Goal: Task Accomplishment & Management: Manage account settings

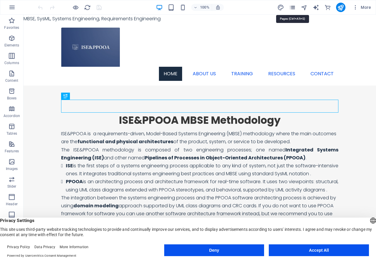
click at [294, 8] on icon "pages" at bounding box center [292, 7] width 7 height 7
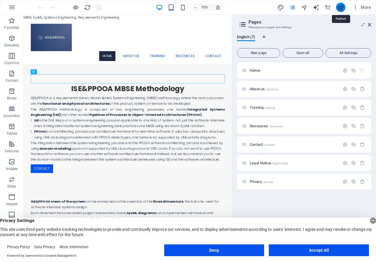
click at [341, 8] on icon "publish" at bounding box center [340, 7] width 7 height 7
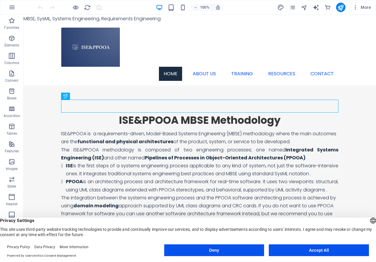
click at [330, 252] on button "Accept All" at bounding box center [319, 250] width 100 height 12
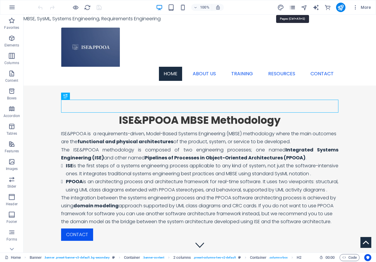
click at [291, 7] on icon "pages" at bounding box center [292, 7] width 7 height 7
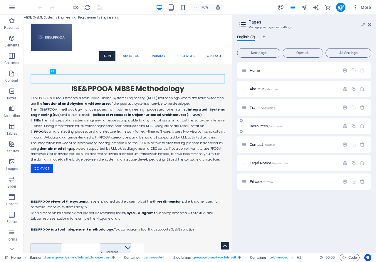
click at [264, 125] on span "Resources /resources" at bounding box center [265, 126] width 33 height 4
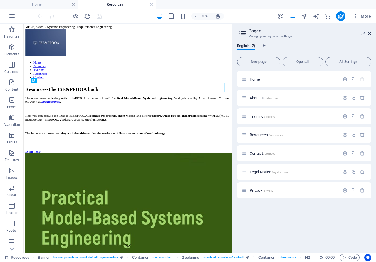
click at [368, 34] on icon at bounding box center [369, 33] width 4 height 5
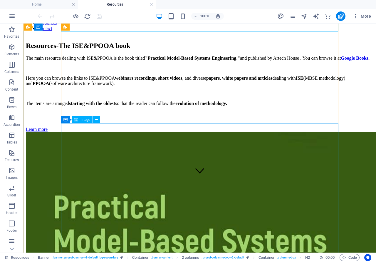
scroll to position [60, 0]
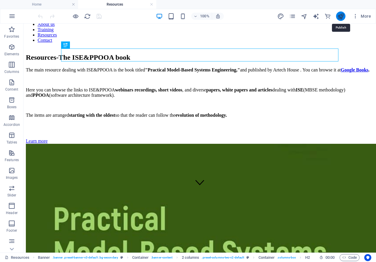
click at [340, 16] on icon "publish" at bounding box center [340, 16] width 7 height 7
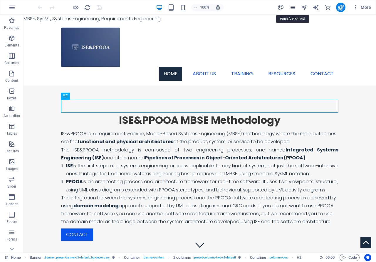
click at [293, 8] on icon "pages" at bounding box center [292, 7] width 7 height 7
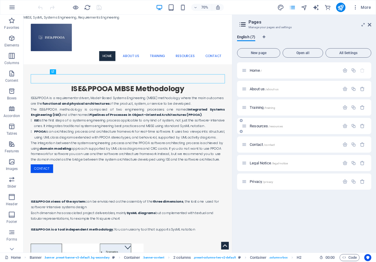
click at [259, 127] on span "Resources /resources" at bounding box center [265, 126] width 33 height 4
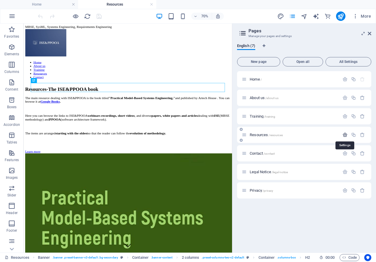
click at [345, 137] on icon "button" at bounding box center [344, 134] width 5 height 5
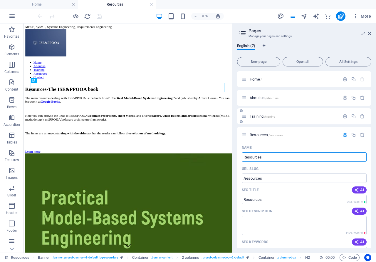
click at [267, 117] on span "/training" at bounding box center [269, 116] width 11 height 3
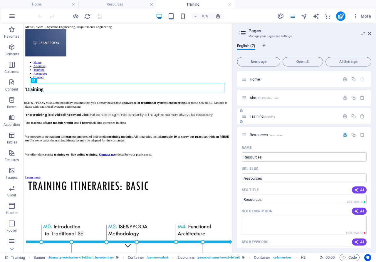
click at [260, 117] on span "Training /training" at bounding box center [262, 116] width 26 height 4
click at [345, 116] on icon "button" at bounding box center [344, 116] width 5 height 5
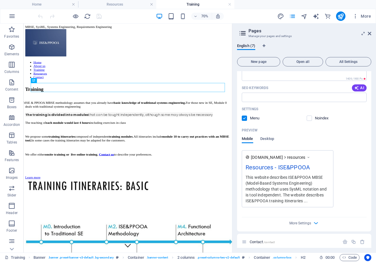
scroll to position [423, 0]
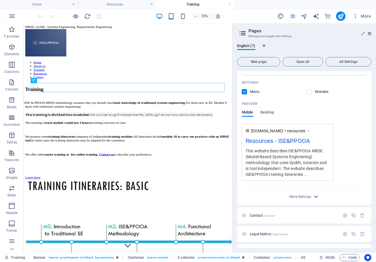
click at [317, 197] on icon "button" at bounding box center [315, 196] width 7 height 7
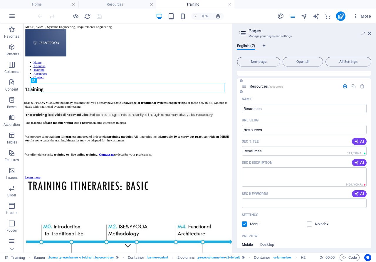
scroll to position [238, 0]
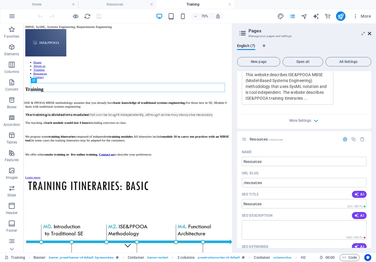
drag, startPoint x: 370, startPoint y: 32, endPoint x: 346, endPoint y: 10, distance: 32.0
click at [370, 32] on icon at bounding box center [369, 33] width 4 height 5
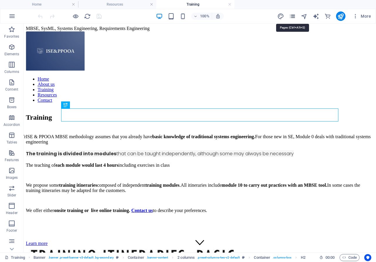
click at [291, 18] on icon "pages" at bounding box center [292, 16] width 7 height 7
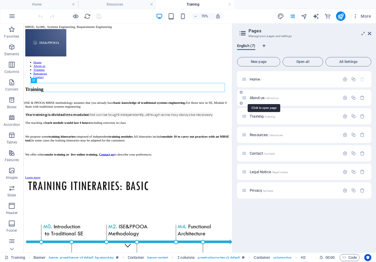
click at [259, 99] on span "About us /about-us" at bounding box center [263, 97] width 29 height 4
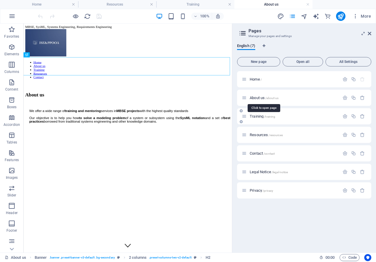
scroll to position [0, 0]
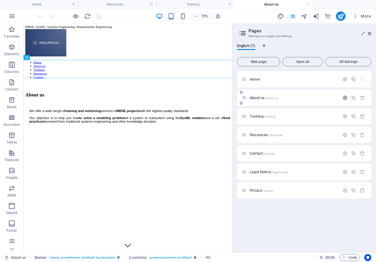
click at [344, 98] on icon "button" at bounding box center [344, 97] width 5 height 5
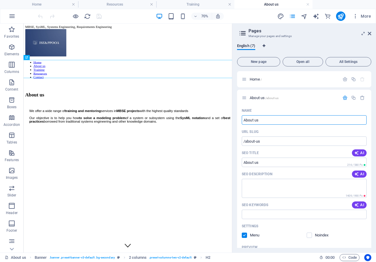
click at [264, 46] on icon "Language Tabs" at bounding box center [263, 46] width 3 height 4
select select "41"
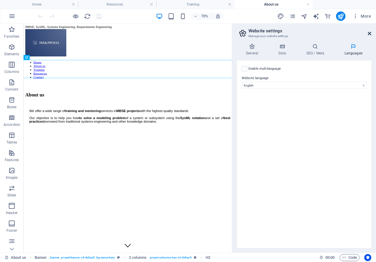
drag, startPoint x: 370, startPoint y: 35, endPoint x: 345, endPoint y: 11, distance: 34.3
click at [370, 35] on icon at bounding box center [369, 33] width 4 height 5
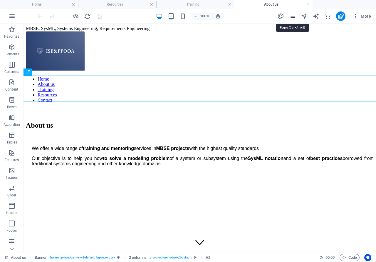
click at [292, 16] on icon "pages" at bounding box center [292, 16] width 7 height 7
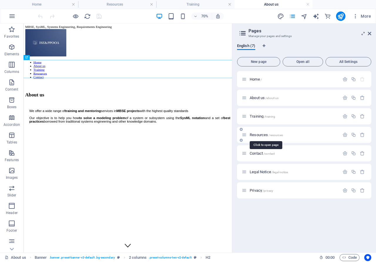
click at [259, 134] on span "Resources /resources" at bounding box center [265, 134] width 33 height 4
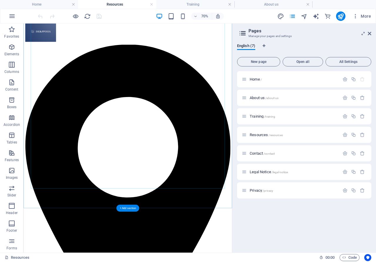
scroll to position [1295, 0]
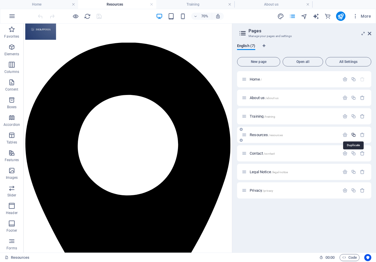
click at [352, 135] on icon "button" at bounding box center [353, 134] width 5 height 5
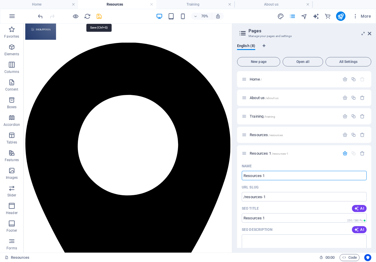
click at [98, 16] on icon "save" at bounding box center [99, 16] width 7 height 7
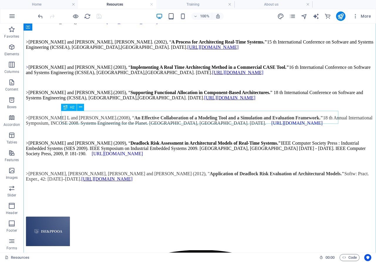
scroll to position [1115, 0]
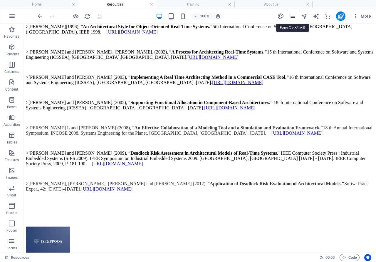
click at [293, 17] on icon "pages" at bounding box center [292, 16] width 7 height 7
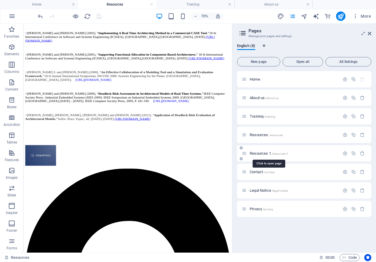
click at [279, 153] on span "/resources-1" at bounding box center [279, 153] width 17 height 3
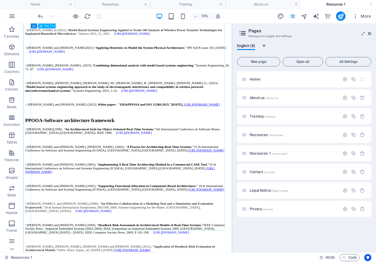
scroll to position [1018, 0]
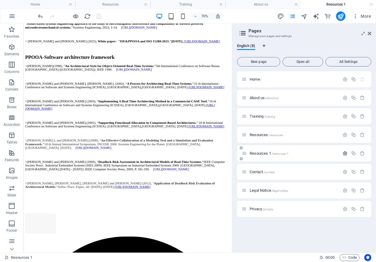
click at [343, 152] on icon "button" at bounding box center [344, 153] width 5 height 5
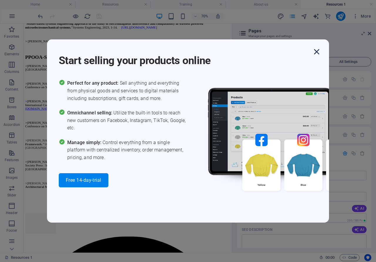
click at [317, 52] on icon "button" at bounding box center [316, 51] width 11 height 11
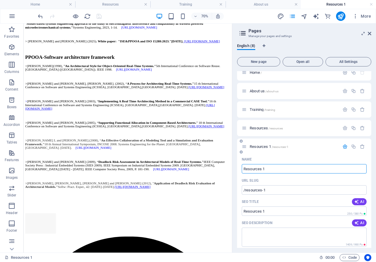
scroll to position [0, 0]
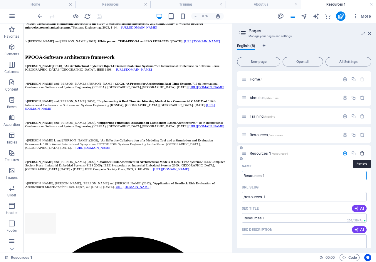
click at [362, 153] on icon "button" at bounding box center [362, 153] width 5 height 5
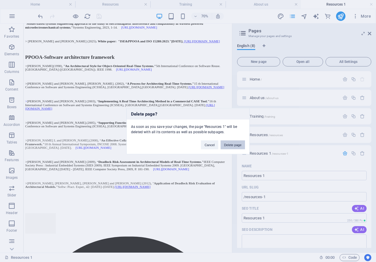
click at [235, 145] on button "Delete page" at bounding box center [232, 144] width 24 height 9
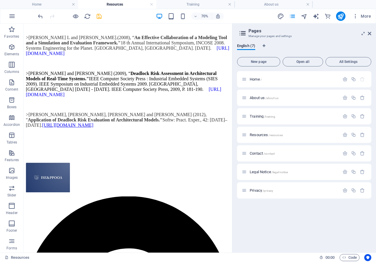
scroll to position [1186, 0]
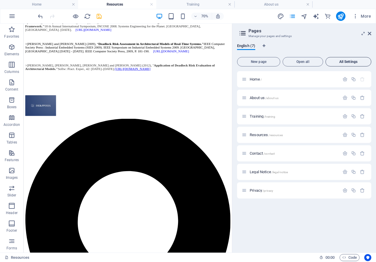
click at [350, 62] on span "All Settings" at bounding box center [348, 62] width 41 height 4
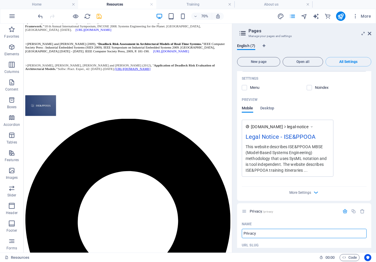
scroll to position [1393, 0]
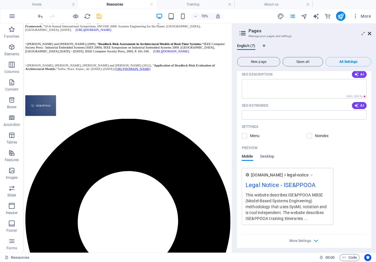
click at [370, 33] on icon at bounding box center [369, 33] width 4 height 5
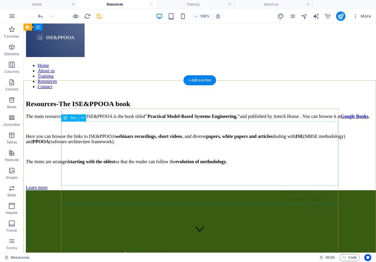
scroll to position [0, 0]
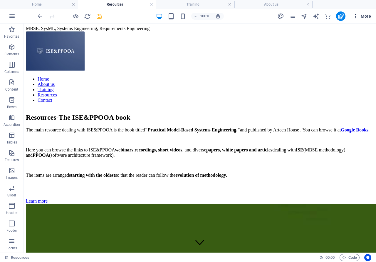
click at [365, 16] on span "More" at bounding box center [361, 16] width 18 height 6
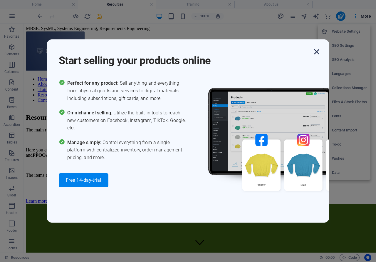
click at [317, 49] on icon "button" at bounding box center [316, 51] width 11 height 11
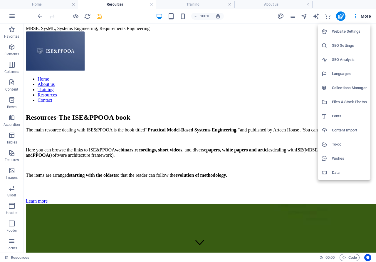
click at [347, 102] on h6 "Files & Stock Photos" at bounding box center [349, 101] width 35 height 7
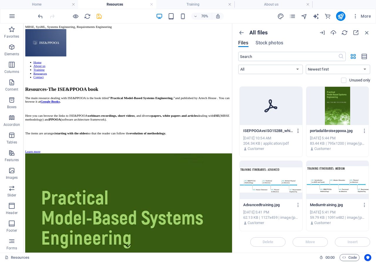
click at [298, 129] on icon "button" at bounding box center [298, 130] width 6 height 5
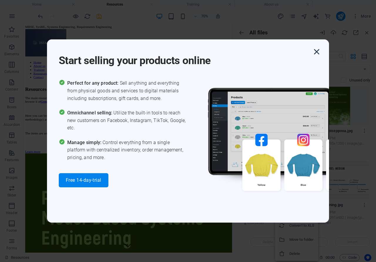
click at [317, 53] on icon "button" at bounding box center [316, 51] width 11 height 11
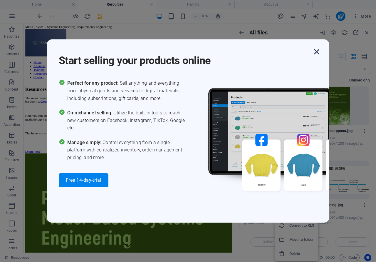
click at [317, 52] on icon "button" at bounding box center [316, 51] width 11 height 11
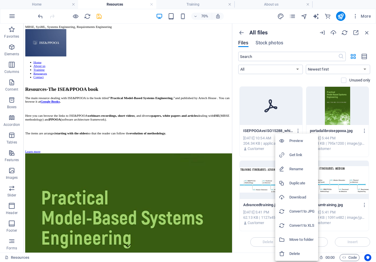
click at [300, 240] on h6 "Move to folder" at bounding box center [301, 239] width 25 height 7
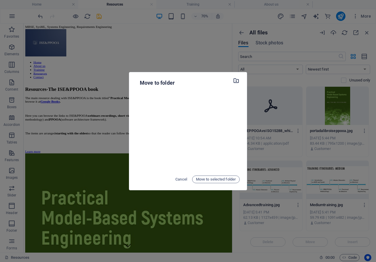
click at [237, 82] on icon "button" at bounding box center [236, 80] width 7 height 6
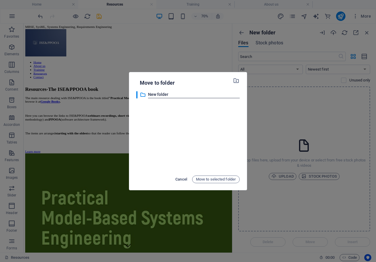
click at [178, 178] on span "Cancel" at bounding box center [181, 179] width 12 height 7
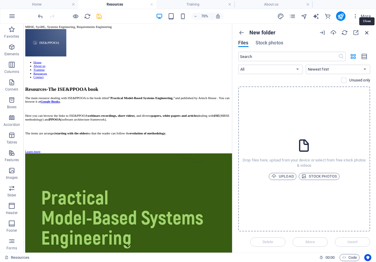
click at [366, 31] on icon "button" at bounding box center [366, 32] width 6 height 6
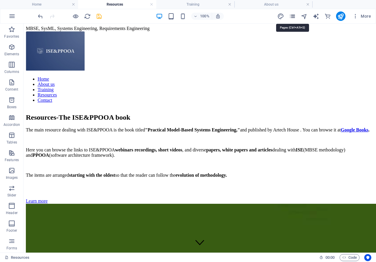
click at [292, 16] on icon "pages" at bounding box center [292, 16] width 7 height 7
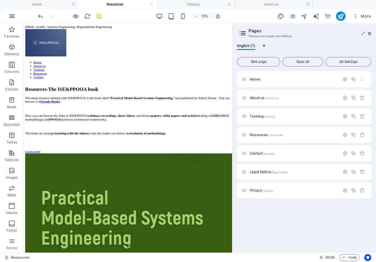
click at [12, 17] on icon "button" at bounding box center [12, 16] width 7 height 7
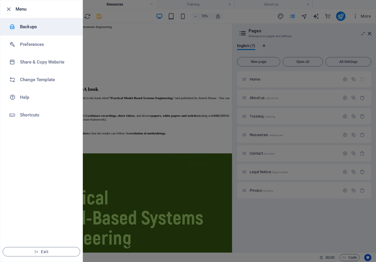
click at [17, 27] on div at bounding box center [14, 27] width 11 height 6
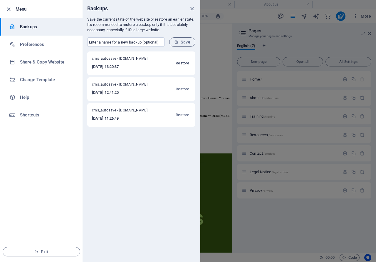
click at [182, 63] on span "Restore" at bounding box center [183, 63] width 14 height 7
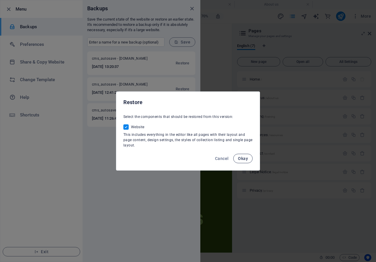
click at [244, 157] on span "Okay" at bounding box center [243, 158] width 10 height 5
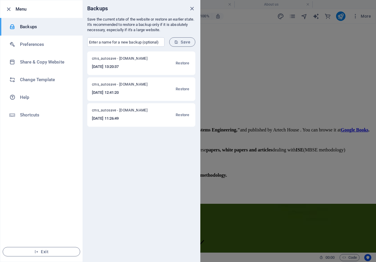
click at [161, 62] on div "cms_autosave - ppooa.com.es 2025-09-03 13:20:37 Restore" at bounding box center [141, 62] width 108 height 23
click at [180, 64] on span "Restore" at bounding box center [183, 63] width 14 height 7
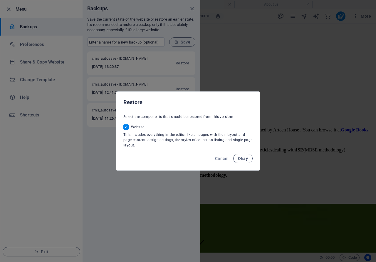
click at [244, 158] on span "Okay" at bounding box center [243, 158] width 10 height 5
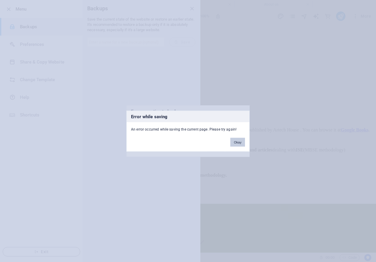
click at [240, 144] on button "Okay" at bounding box center [237, 141] width 15 height 9
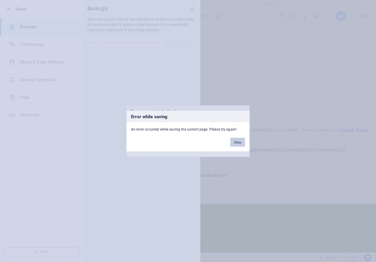
click at [237, 141] on button "Okay" at bounding box center [237, 141] width 15 height 9
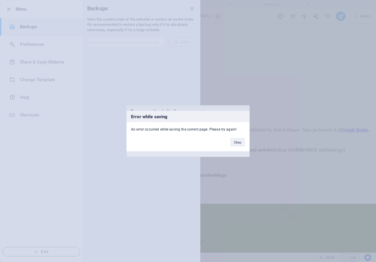
click at [240, 137] on div "Okay" at bounding box center [237, 138] width 23 height 15
drag, startPoint x: 193, startPoint y: 115, endPoint x: 188, endPoint y: 151, distance: 37.0
click at [188, 151] on div "Error while saving An error occurred while saving the current page. Please try …" at bounding box center [188, 131] width 376 height 262
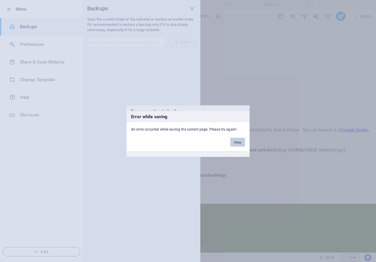
click at [236, 141] on button "Okay" at bounding box center [237, 141] width 15 height 9
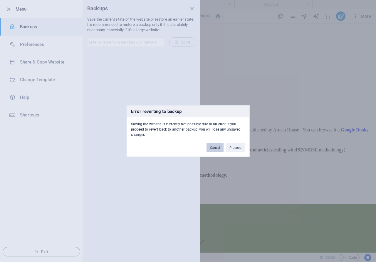
click at [220, 148] on button "Cancel" at bounding box center [214, 147] width 17 height 9
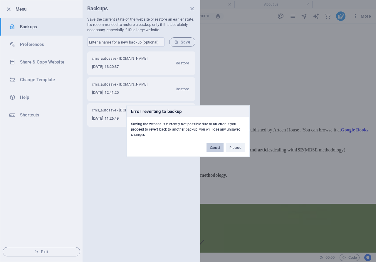
click at [218, 149] on button "Cancel" at bounding box center [214, 147] width 17 height 9
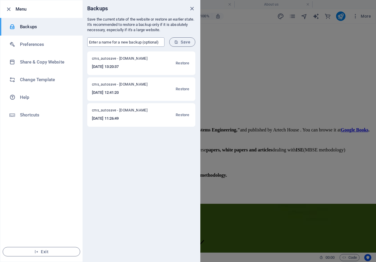
click at [111, 43] on input "text" at bounding box center [125, 41] width 77 height 9
click at [33, 26] on h6 "Backups" at bounding box center [47, 26] width 54 height 7
click at [193, 9] on icon "close" at bounding box center [191, 8] width 7 height 7
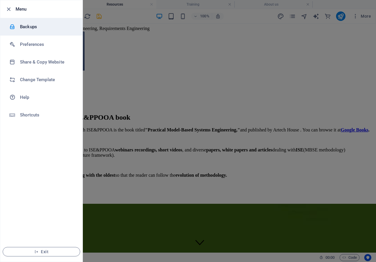
click at [38, 26] on h6 "Backups" at bounding box center [47, 26] width 54 height 7
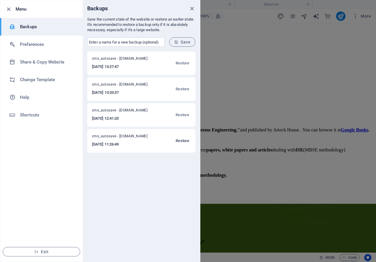
click at [179, 140] on span "Restore" at bounding box center [183, 140] width 14 height 7
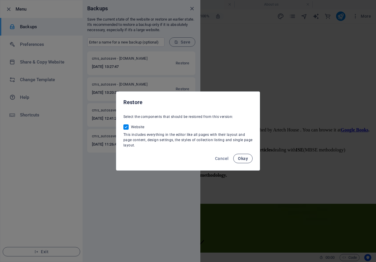
click at [239, 158] on span "Okay" at bounding box center [243, 158] width 10 height 5
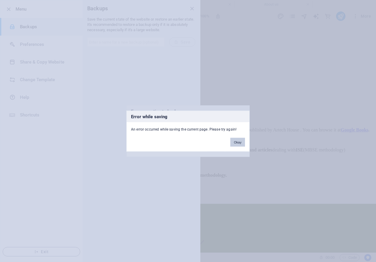
click at [237, 141] on button "Okay" at bounding box center [237, 141] width 15 height 9
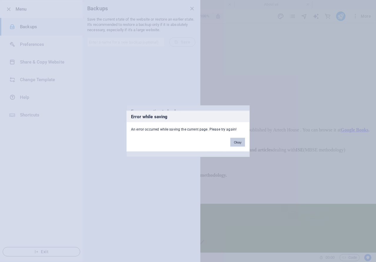
click at [239, 142] on button "Okay" at bounding box center [237, 141] width 15 height 9
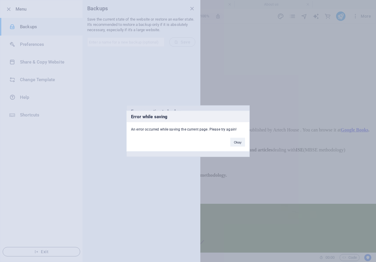
drag, startPoint x: 240, startPoint y: 117, endPoint x: 240, endPoint y: 156, distance: 38.5
click at [240, 156] on div "Error while saving An error occurred while saving the current page. Please try …" at bounding box center [188, 131] width 376 height 262
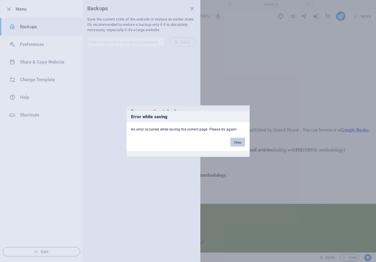
click at [235, 144] on button "Okay" at bounding box center [237, 141] width 15 height 9
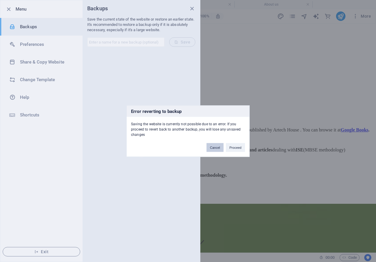
click at [215, 148] on button "Cancel" at bounding box center [214, 147] width 17 height 9
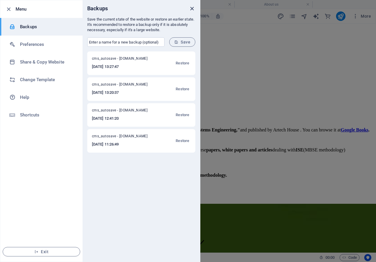
click at [191, 9] on icon "close" at bounding box center [191, 8] width 7 height 7
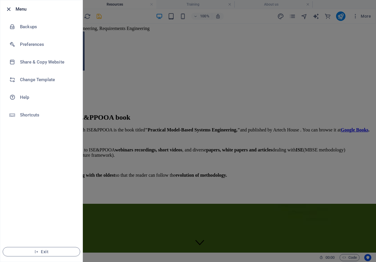
click at [8, 8] on icon "button" at bounding box center [8, 9] width 7 height 7
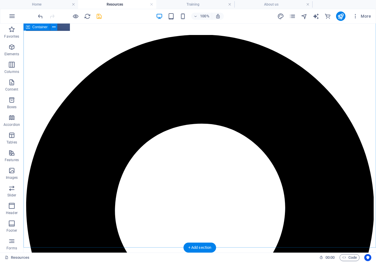
scroll to position [1377, 0]
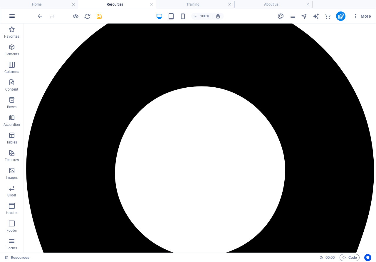
click at [15, 16] on icon "button" at bounding box center [12, 16] width 7 height 7
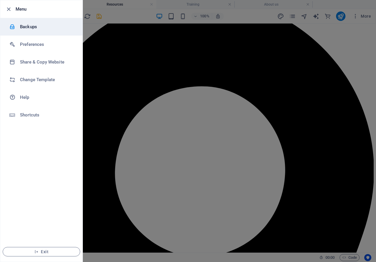
click at [32, 29] on h6 "Backups" at bounding box center [47, 26] width 54 height 7
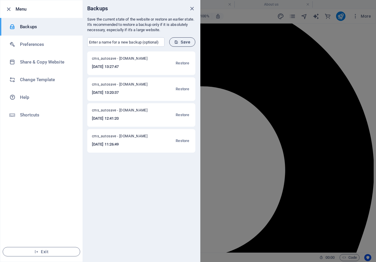
click at [177, 43] on icon "submit" at bounding box center [176, 42] width 4 height 4
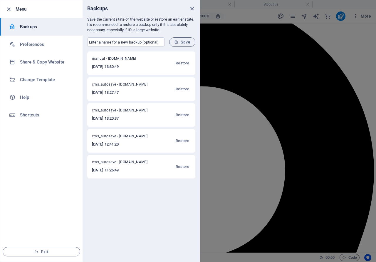
click at [192, 9] on icon "close" at bounding box center [191, 8] width 7 height 7
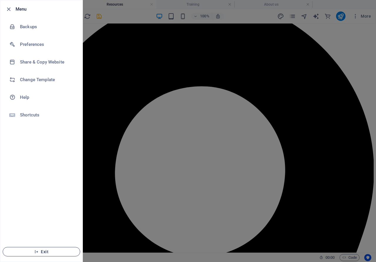
click at [47, 253] on span "Exit" at bounding box center [42, 251] width 68 height 5
click at [9, 9] on icon "button" at bounding box center [8, 9] width 7 height 7
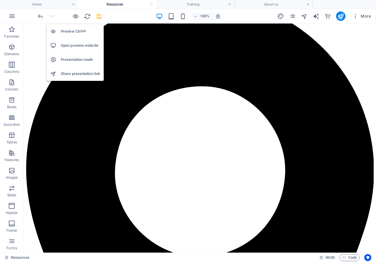
click at [73, 44] on h6 "Open preview website" at bounding box center [80, 45] width 39 height 7
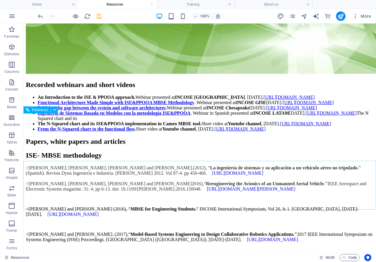
scroll to position [629, 0]
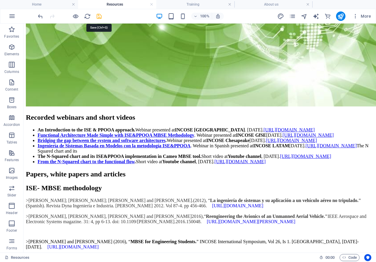
click at [97, 16] on icon "save" at bounding box center [99, 16] width 7 height 7
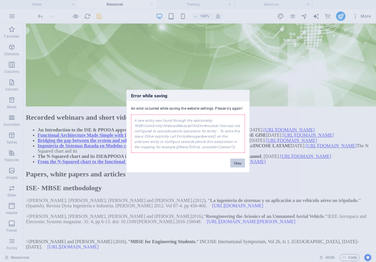
click at [241, 163] on button "Okay" at bounding box center [237, 162] width 15 height 9
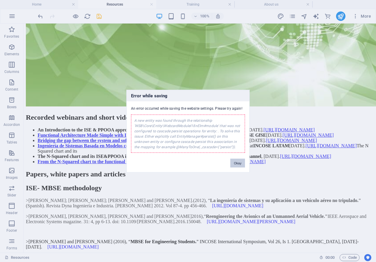
click at [236, 164] on button "Okay" at bounding box center [237, 162] width 15 height 9
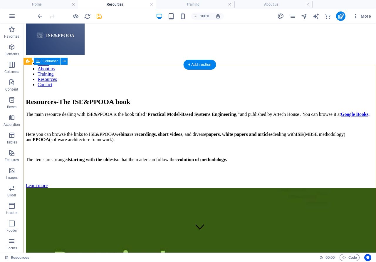
scroll to position [0, 0]
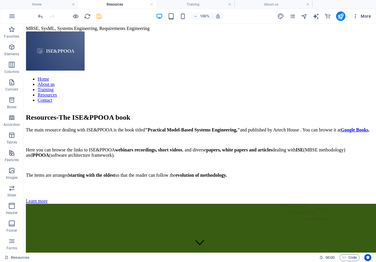
click at [361, 15] on span "More" at bounding box center [361, 16] width 18 height 6
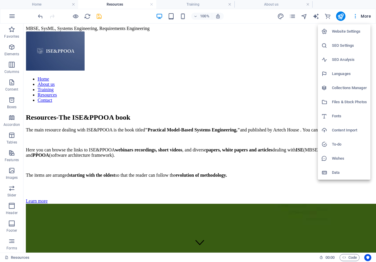
click at [345, 102] on h6 "Files & Stock Photos" at bounding box center [349, 101] width 35 height 7
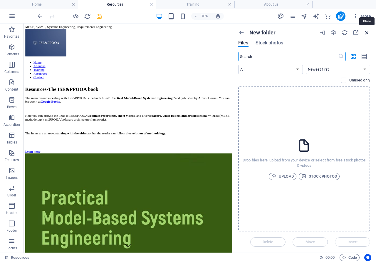
click at [366, 33] on icon "button" at bounding box center [366, 32] width 6 height 6
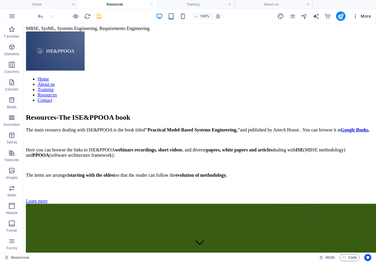
click at [365, 14] on span "More" at bounding box center [361, 16] width 18 height 6
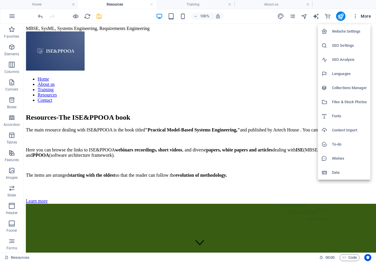
click at [348, 45] on h6 "SEO Settings" at bounding box center [349, 45] width 35 height 7
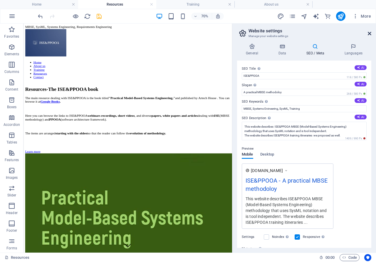
click at [370, 34] on icon at bounding box center [369, 33] width 4 height 5
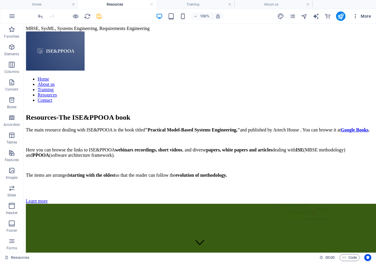
click at [370, 16] on span "More" at bounding box center [361, 16] width 18 height 6
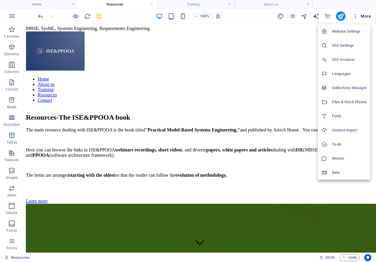
click at [336, 173] on h6 "Data" at bounding box center [349, 172] width 35 height 7
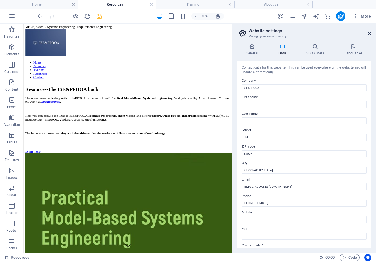
click at [369, 34] on icon at bounding box center [369, 33] width 4 height 5
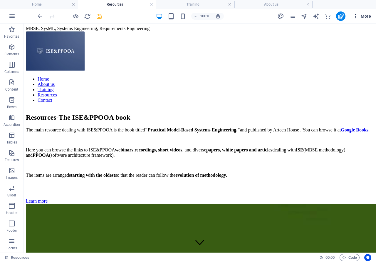
click at [361, 16] on span "More" at bounding box center [361, 16] width 18 height 6
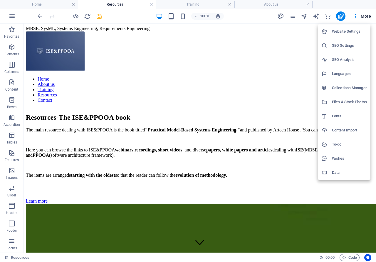
click at [354, 33] on h6 "Website Settings" at bounding box center [349, 31] width 35 height 7
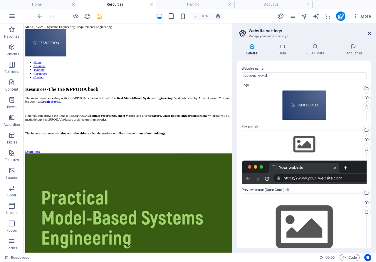
click at [368, 32] on icon at bounding box center [369, 33] width 4 height 5
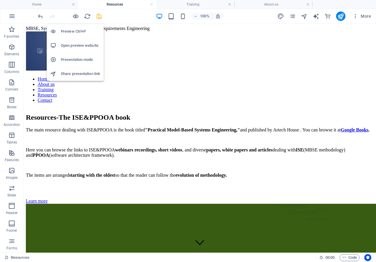
click at [83, 44] on h6 "Open preview website" at bounding box center [80, 45] width 39 height 7
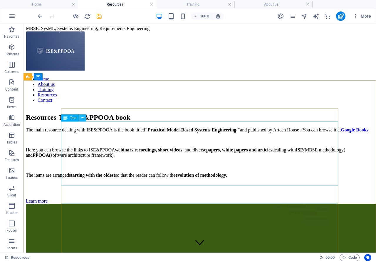
click at [85, 119] on button at bounding box center [82, 117] width 7 height 7
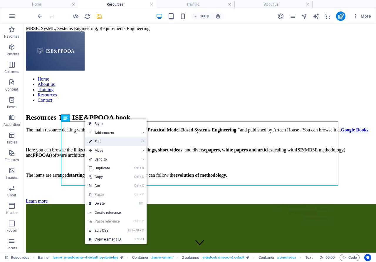
click at [99, 141] on link "⏎ Edit" at bounding box center [104, 141] width 39 height 9
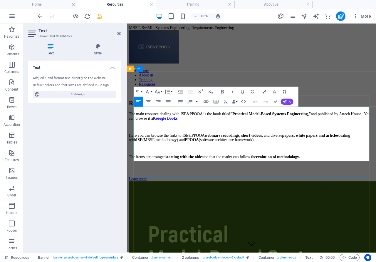
click at [330, 178] on strong "evolution of methodology." at bounding box center [305, 180] width 52 height 5
click at [119, 34] on icon at bounding box center [119, 33] width 4 height 5
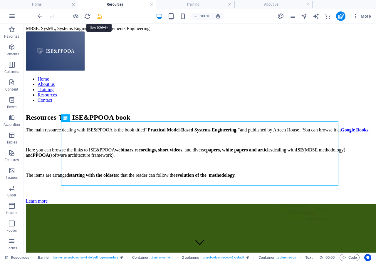
click at [97, 17] on icon "save" at bounding box center [99, 16] width 7 height 7
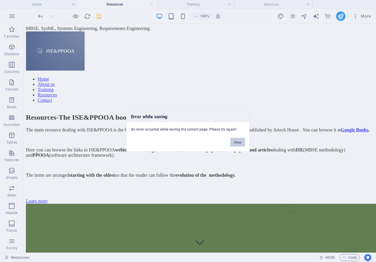
click at [238, 143] on button "Okay" at bounding box center [237, 141] width 15 height 9
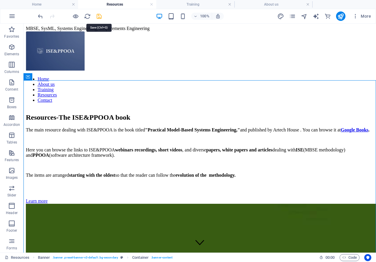
click at [98, 16] on icon "save" at bounding box center [99, 16] width 7 height 7
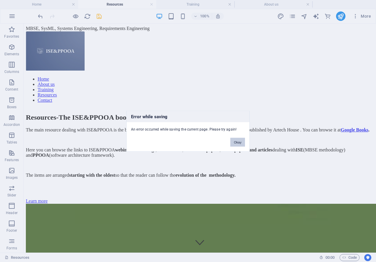
drag, startPoint x: 242, startPoint y: 143, endPoint x: 216, endPoint y: 117, distance: 36.5
click at [242, 143] on button "Okay" at bounding box center [237, 141] width 15 height 9
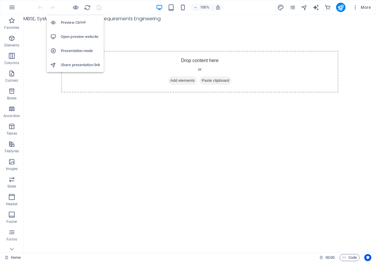
click at [74, 34] on h6 "Open preview website" at bounding box center [80, 36] width 39 height 7
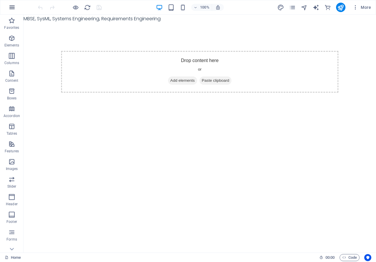
click at [12, 6] on icon "button" at bounding box center [12, 7] width 7 height 7
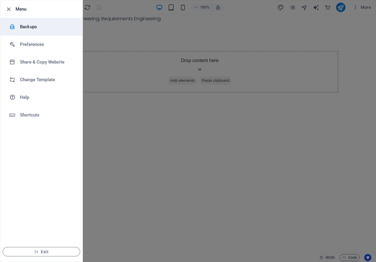
click at [34, 29] on h6 "Backups" at bounding box center [47, 26] width 54 height 7
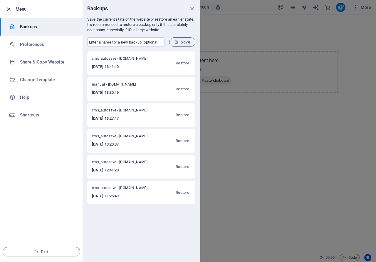
click at [8, 9] on icon "button" at bounding box center [8, 9] width 7 height 7
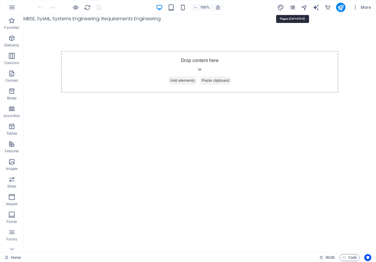
click at [293, 9] on icon "pages" at bounding box center [292, 7] width 7 height 7
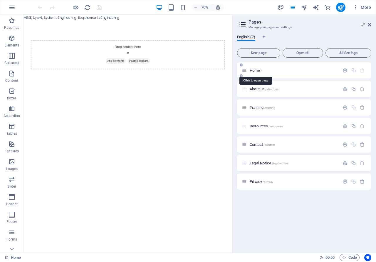
click at [254, 70] on span "Home /" at bounding box center [255, 70] width 12 height 4
click at [255, 69] on span "Home /" at bounding box center [255, 70] width 12 height 4
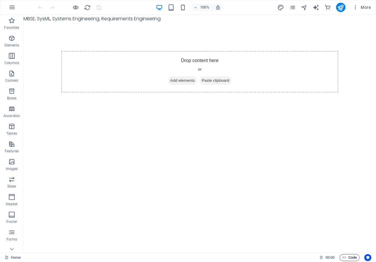
click at [352, 256] on span "Code" at bounding box center [349, 257] width 15 height 7
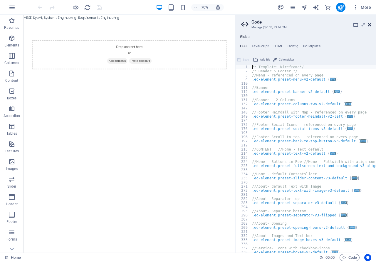
click at [369, 24] on icon at bounding box center [369, 24] width 4 height 5
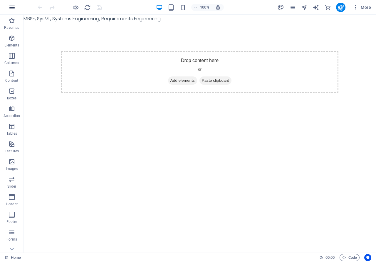
click at [11, 5] on icon "button" at bounding box center [12, 7] width 7 height 7
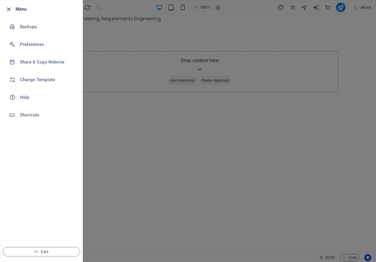
click at [10, 10] on icon "button" at bounding box center [8, 9] width 7 height 7
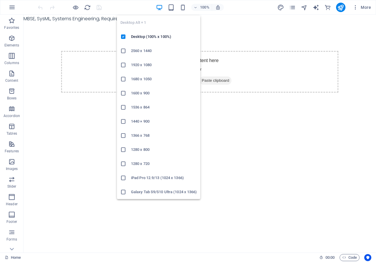
click at [158, 7] on icon "button" at bounding box center [159, 7] width 7 height 7
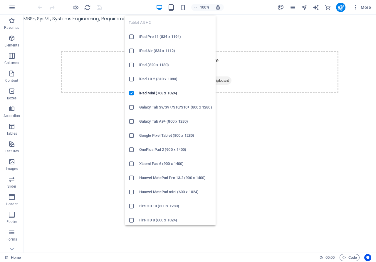
click at [171, 9] on icon "button" at bounding box center [171, 7] width 7 height 7
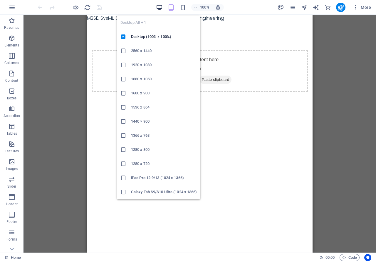
click at [157, 7] on icon "button" at bounding box center [159, 7] width 7 height 7
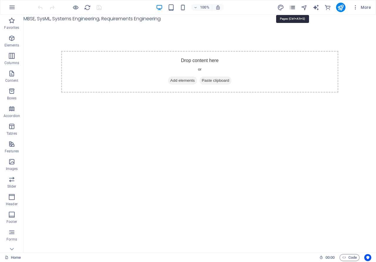
click at [291, 6] on icon "pages" at bounding box center [292, 7] width 7 height 7
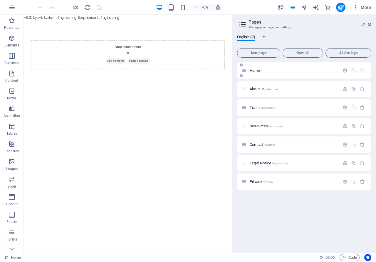
click at [251, 66] on div "Home /" at bounding box center [304, 70] width 134 height 16
click at [252, 70] on span "Home /" at bounding box center [255, 70] width 12 height 4
click at [312, 52] on span "Open all" at bounding box center [302, 53] width 35 height 4
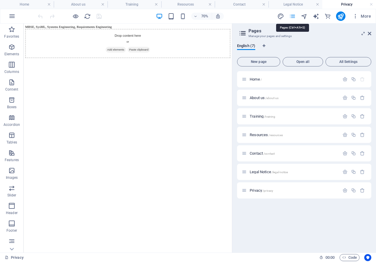
click at [292, 16] on icon "pages" at bounding box center [292, 16] width 7 height 7
drag, startPoint x: 369, startPoint y: 33, endPoint x: 341, endPoint y: 11, distance: 35.1
click at [369, 33] on icon at bounding box center [369, 33] width 4 height 5
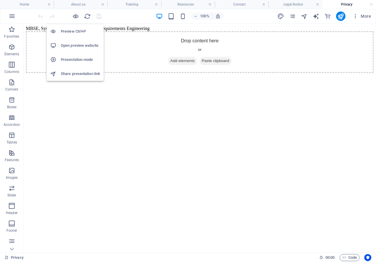
click at [76, 60] on h6 "Presentation mode" at bounding box center [80, 59] width 39 height 7
click at [76, 31] on h6 "Preview Ctrl+P" at bounding box center [80, 31] width 39 height 7
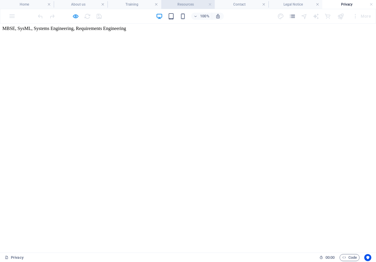
click at [200, 4] on h4 "Resources" at bounding box center [188, 4] width 54 height 6
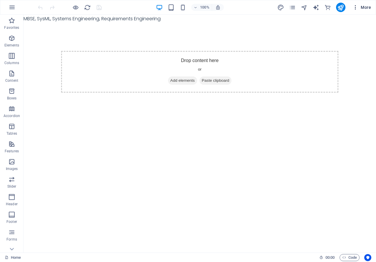
click at [355, 7] on icon "button" at bounding box center [355, 7] width 6 height 6
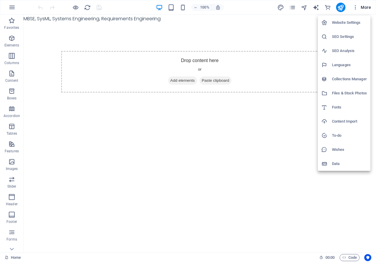
click at [348, 24] on h6 "Website Settings" at bounding box center [349, 22] width 35 height 7
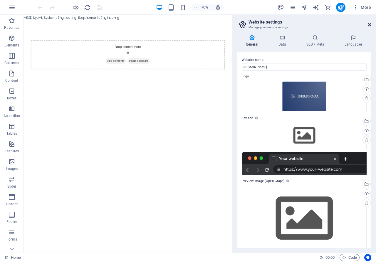
click at [370, 25] on icon at bounding box center [369, 24] width 4 height 5
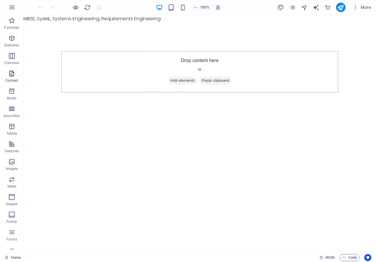
click at [9, 73] on icon "button" at bounding box center [11, 73] width 7 height 7
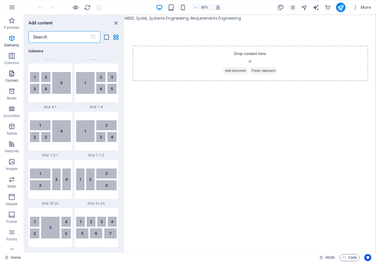
scroll to position [1027, 0]
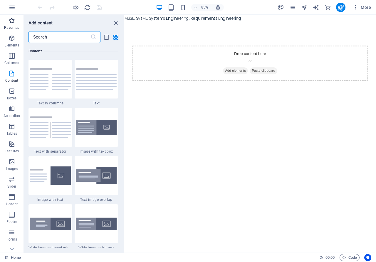
click at [11, 23] on icon "button" at bounding box center [11, 20] width 7 height 7
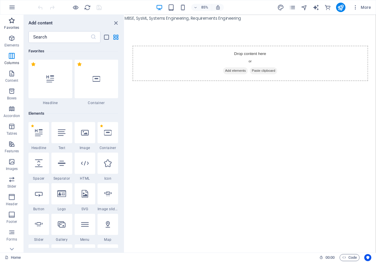
scroll to position [0, 0]
click at [9, 160] on icon "button" at bounding box center [11, 161] width 7 height 7
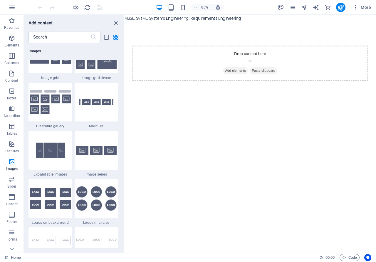
scroll to position [3108, 0]
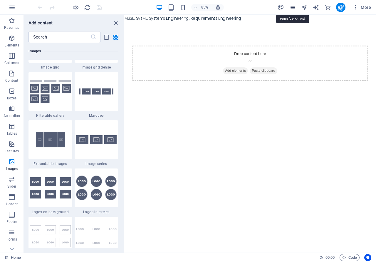
click at [294, 8] on icon "pages" at bounding box center [292, 7] width 7 height 7
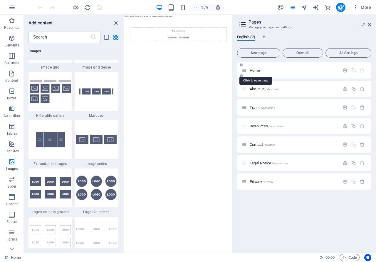
click at [260, 71] on span "Home /" at bounding box center [255, 70] width 12 height 4
click at [257, 71] on span "Home /" at bounding box center [255, 70] width 12 height 4
click at [369, 26] on icon at bounding box center [369, 24] width 4 height 5
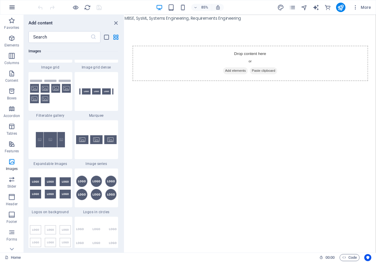
click at [14, 8] on icon "button" at bounding box center [12, 7] width 7 height 7
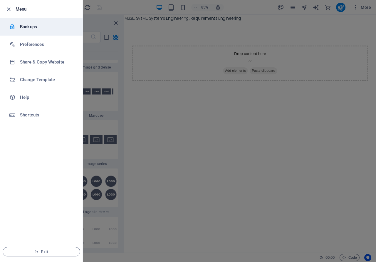
click at [33, 27] on h6 "Backups" at bounding box center [47, 26] width 54 height 7
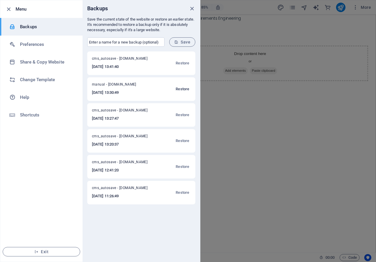
click at [181, 88] on span "Restore" at bounding box center [183, 88] width 14 height 7
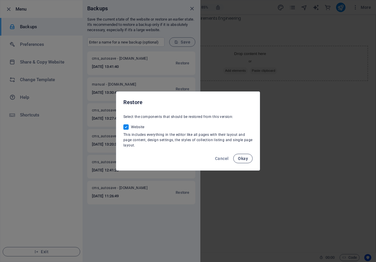
click at [240, 157] on span "Okay" at bounding box center [243, 158] width 10 height 5
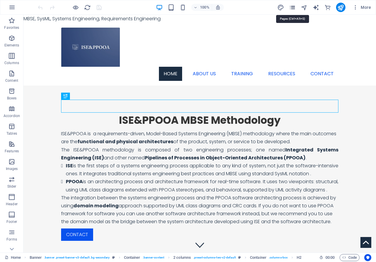
click at [295, 5] on icon "pages" at bounding box center [292, 7] width 7 height 7
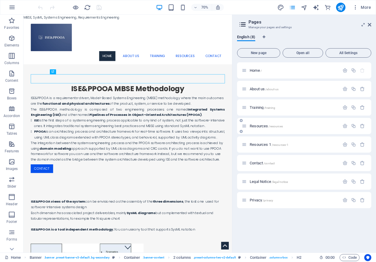
click at [252, 126] on span "Resources /resources" at bounding box center [265, 126] width 33 height 4
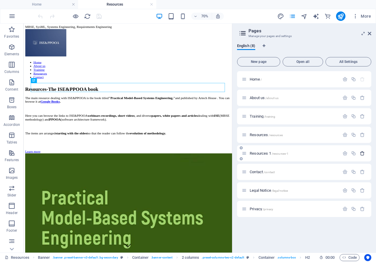
click at [362, 154] on icon "button" at bounding box center [362, 153] width 5 height 5
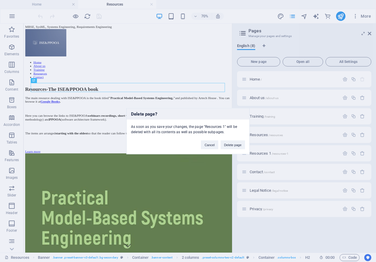
click at [240, 145] on button "Delete page" at bounding box center [232, 144] width 24 height 9
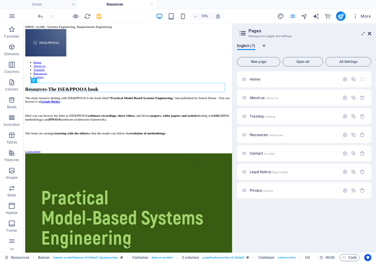
click at [369, 36] on icon at bounding box center [369, 33] width 4 height 5
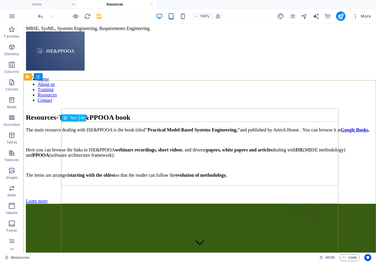
click at [82, 117] on icon at bounding box center [82, 118] width 3 height 6
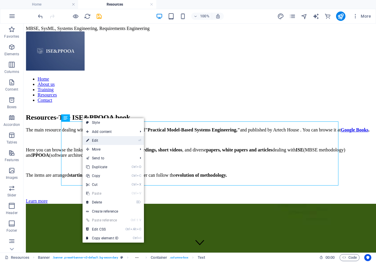
click at [98, 141] on link "⏎ Edit" at bounding box center [101, 140] width 39 height 9
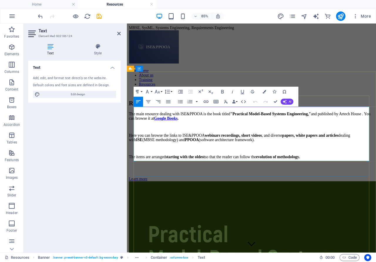
click at [330, 178] on strong "evolution of methodology." at bounding box center [305, 180] width 52 height 5
click at [119, 34] on icon at bounding box center [119, 33] width 4 height 5
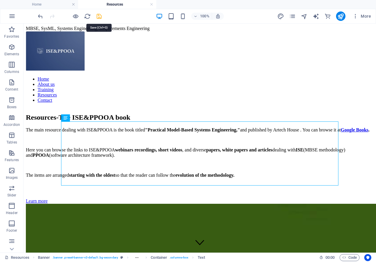
click at [98, 16] on icon "save" at bounding box center [99, 16] width 7 height 7
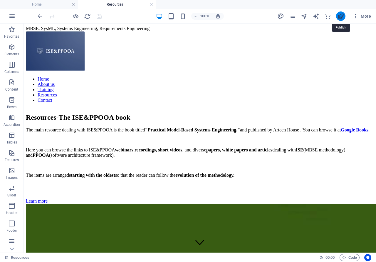
click at [342, 16] on icon "publish" at bounding box center [340, 16] width 7 height 7
